Goal: Find contact information: Find contact information

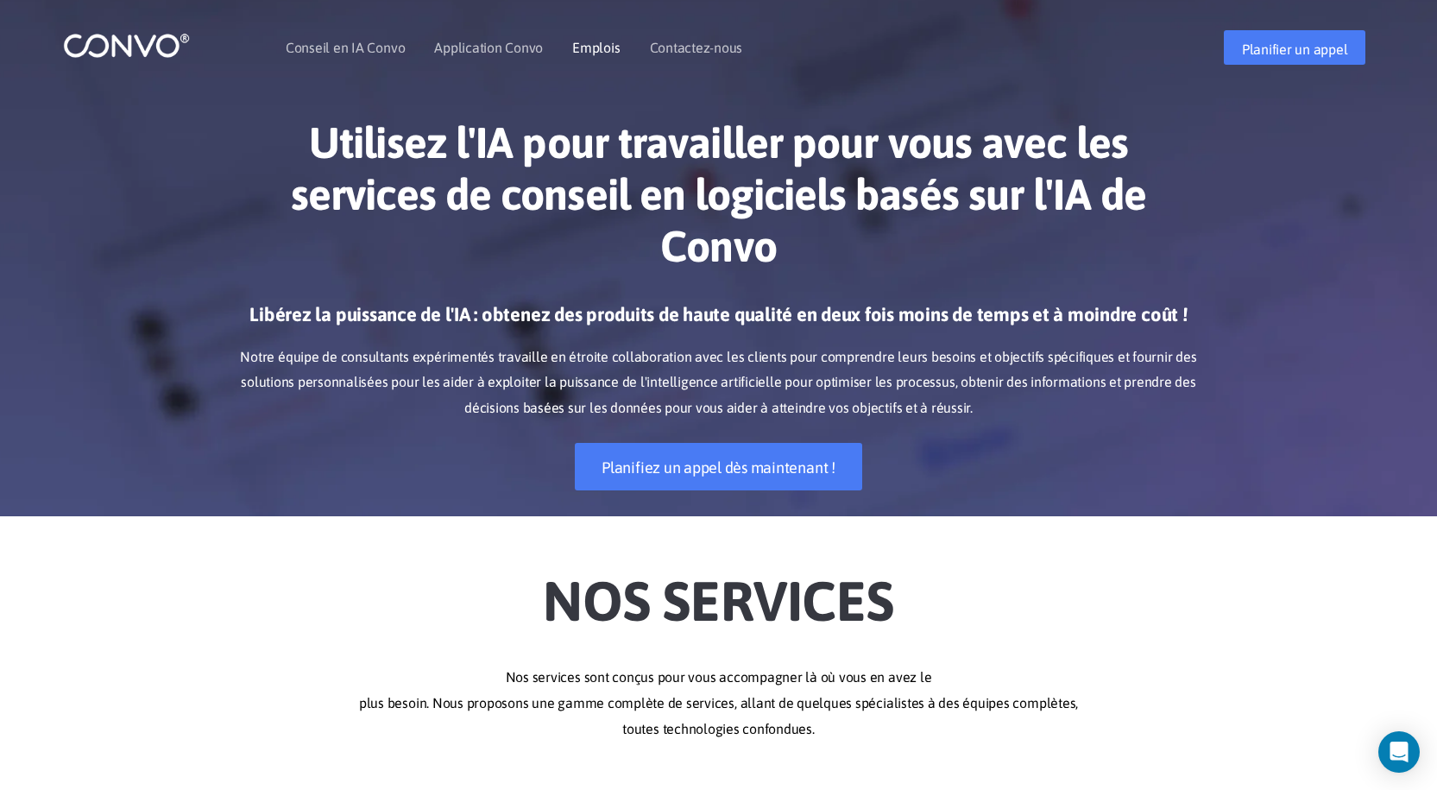
click at [586, 47] on font "Emplois" at bounding box center [595, 48] width 47 height 16
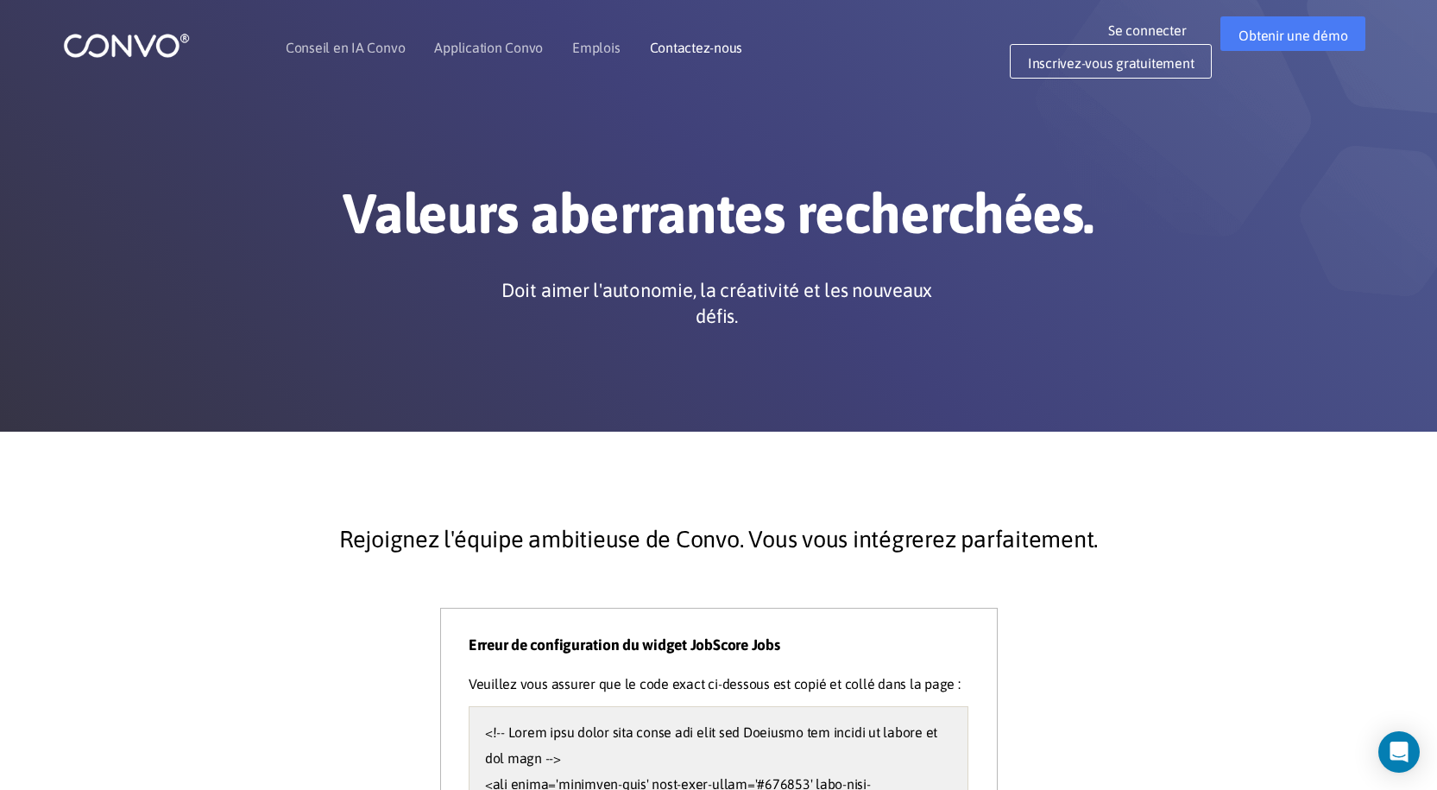
click at [704, 46] on font "Contactez-nous" at bounding box center [696, 48] width 93 height 16
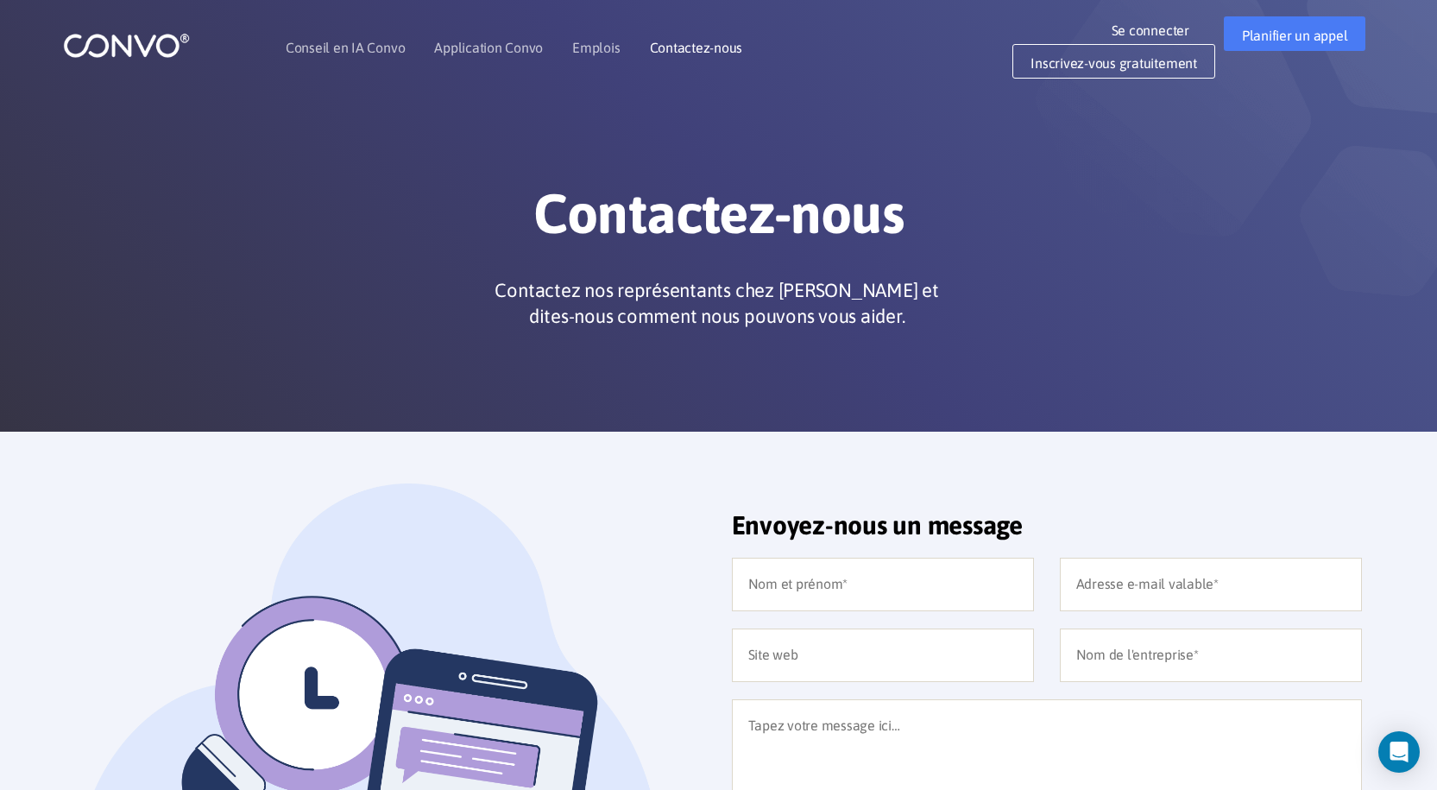
drag, startPoint x: 415, startPoint y: 4, endPoint x: 701, endPoint y: 47, distance: 289.0
click at [701, 47] on font "Contactez-nous" at bounding box center [696, 48] width 93 height 16
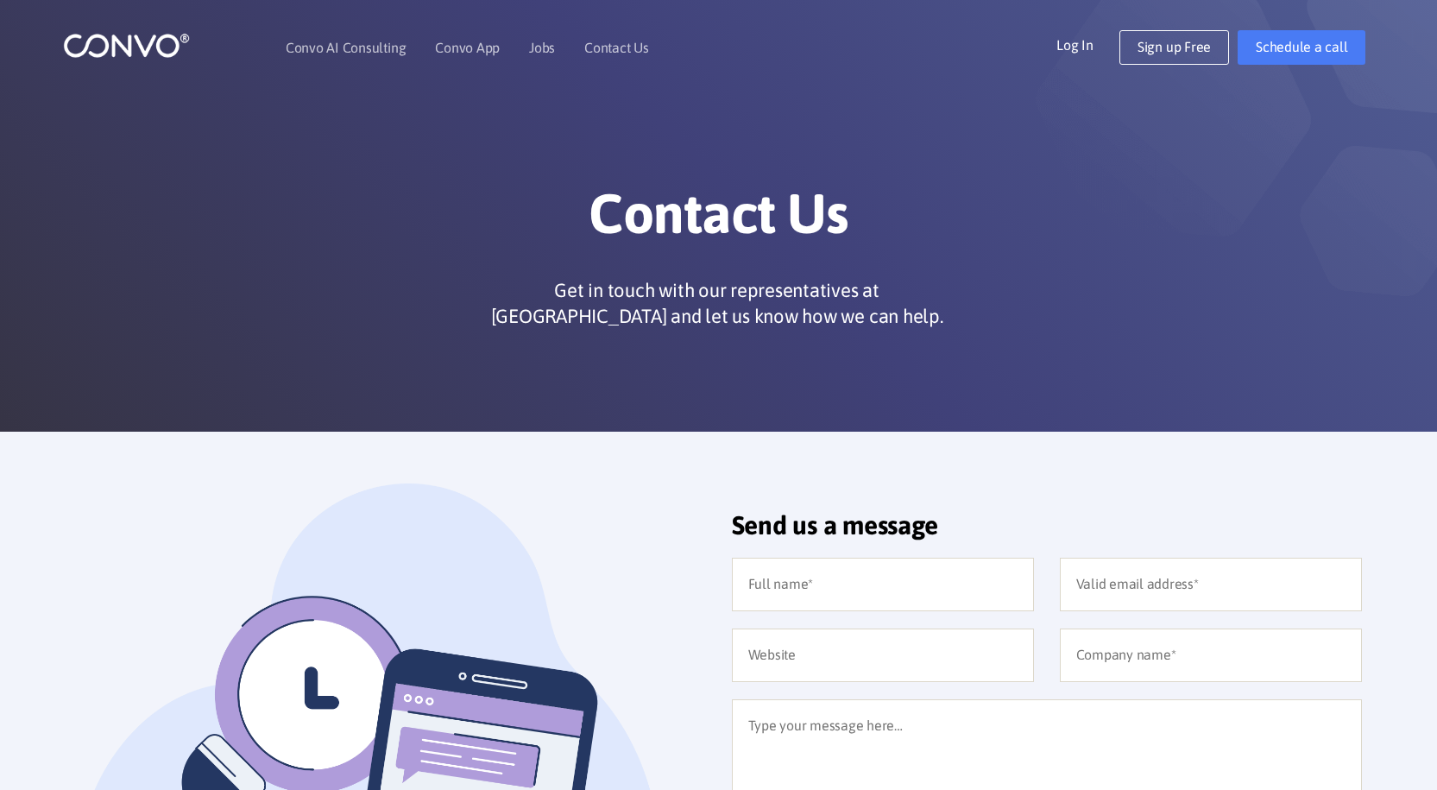
click at [701, 47] on nav "Convo AI Consulting Convo App Convo App Features Jobs Contact Us" at bounding box center [607, 47] width 643 height 74
